Goal: Find specific page/section: Find specific page/section

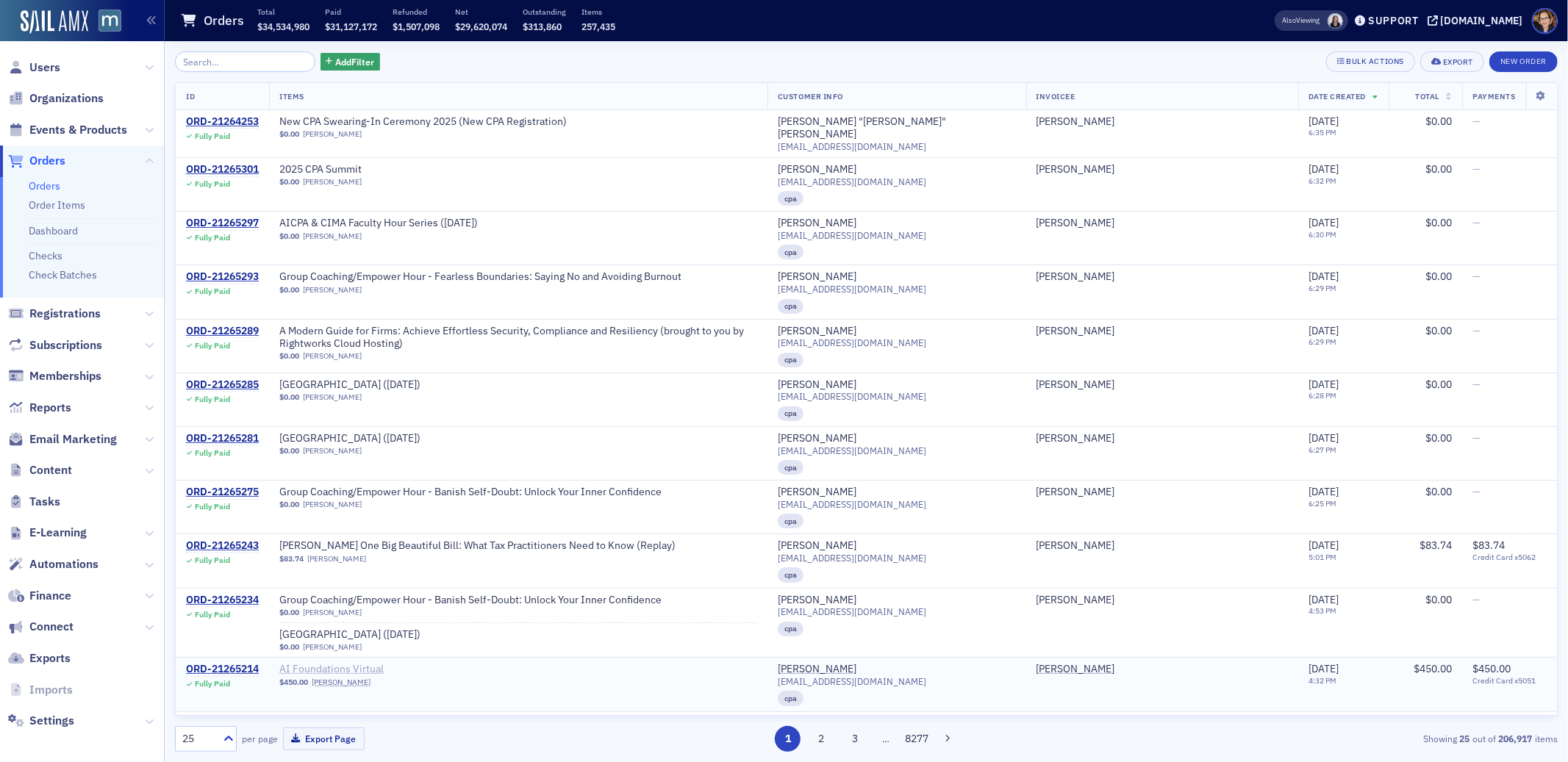
click at [382, 663] on span "AI Foundations Virtual" at bounding box center [372, 669] width 186 height 13
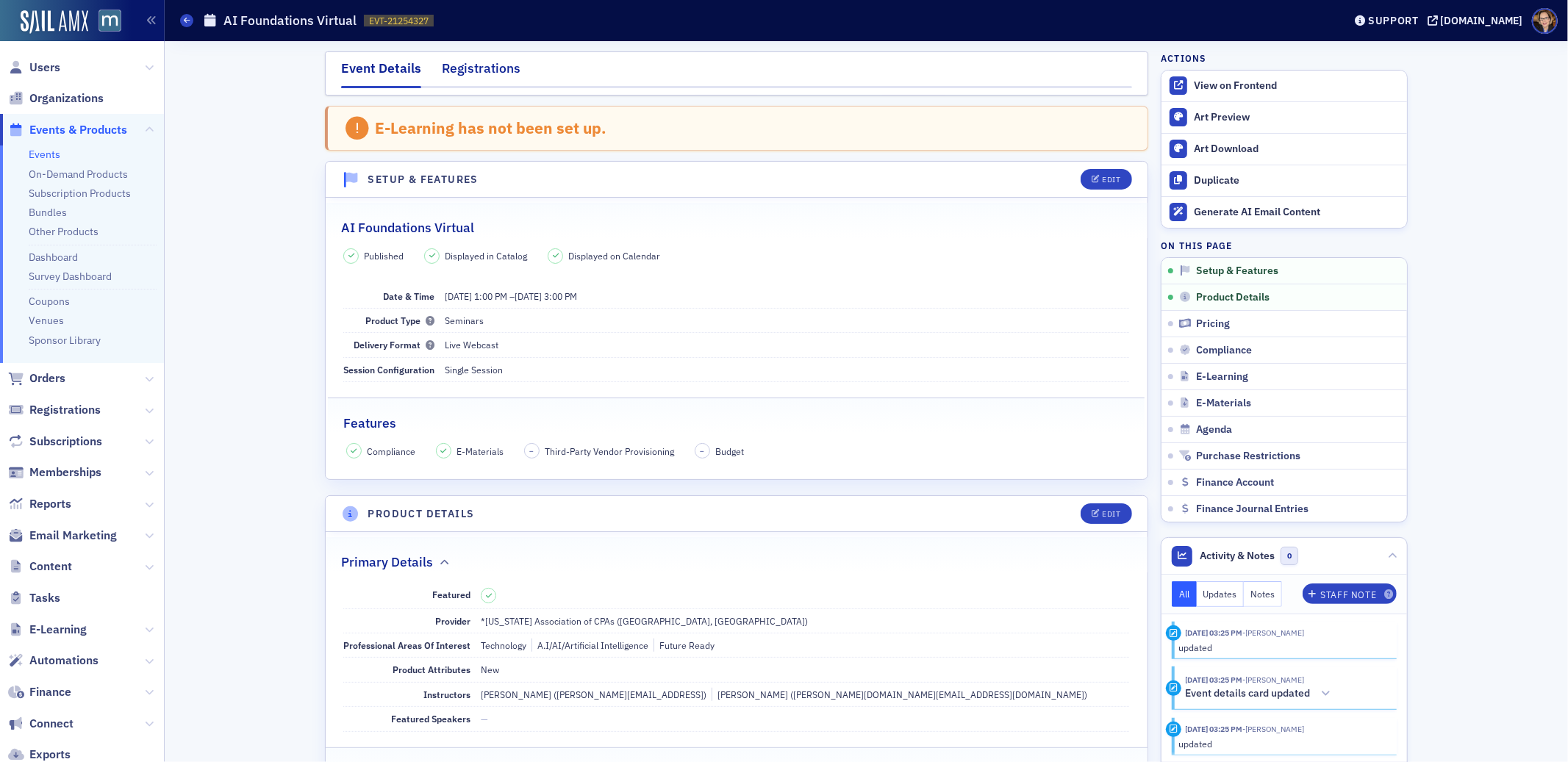
click at [478, 63] on div "Registrations" at bounding box center [481, 72] width 79 height 27
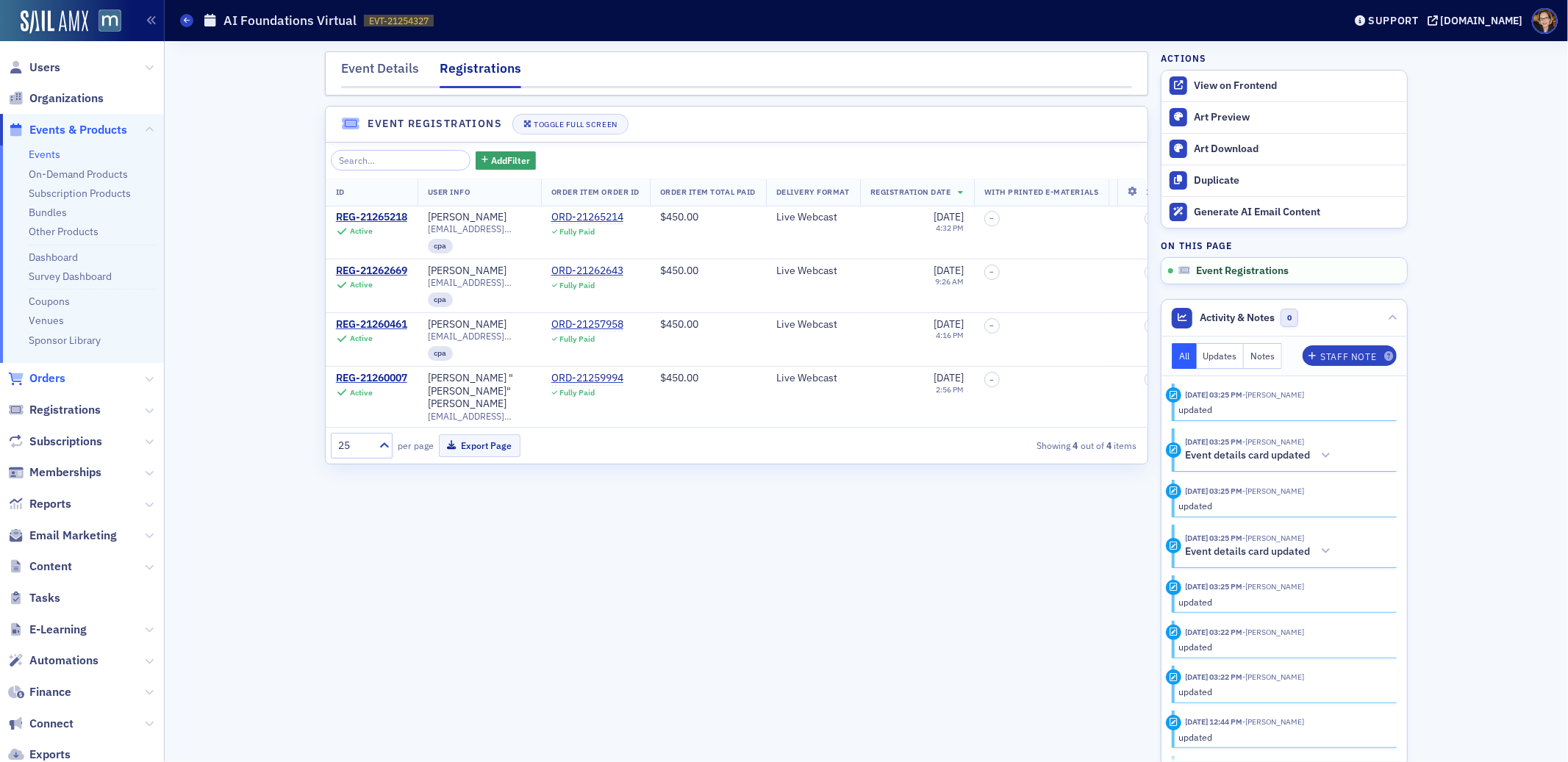
click at [55, 381] on span "Orders" at bounding box center [48, 378] width 36 height 16
